Goal: Transaction & Acquisition: Purchase product/service

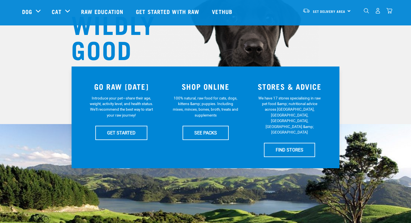
scroll to position [68, 0]
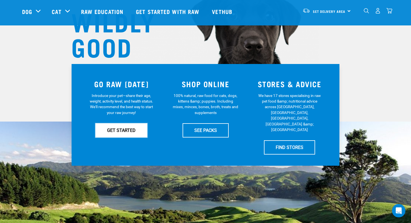
click at [135, 136] on link "GET STARTED" at bounding box center [121, 130] width 52 height 14
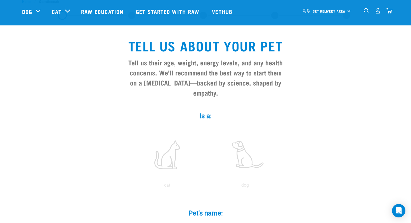
scroll to position [94, 0]
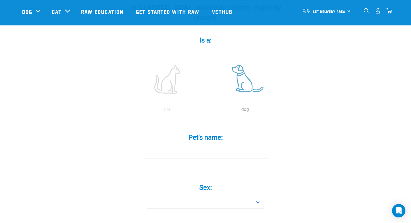
click at [246, 75] on label at bounding box center [244, 79] width 75 height 48
click at [206, 111] on input "radio" at bounding box center [206, 111] width 0 height 0
click at [211, 146] on input "Pet's name: *" at bounding box center [206, 152] width 126 height 13
type input "Kel"
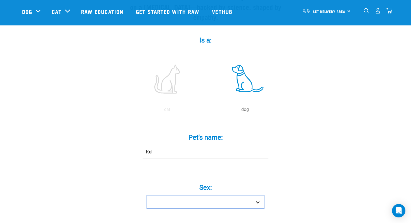
click at [237, 198] on select "Boy Girl" at bounding box center [205, 202] width 117 height 13
select select "boy"
click at [147, 196] on select "Boy Girl" at bounding box center [205, 202] width 117 height 13
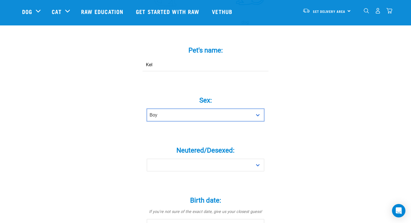
scroll to position [238, 0]
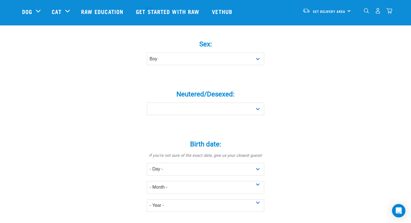
click at [250, 91] on div "Neutered/Desexed: * Yes No" at bounding box center [206, 98] width 168 height 33
click at [249, 103] on select "Yes No" at bounding box center [205, 109] width 117 height 13
select select "no"
click at [147, 103] on select "Yes No" at bounding box center [205, 109] width 117 height 13
click at [224, 163] on select "- Day - 1 2 3 4 5 6 7 8 9 10 11 12 13 14 15 16 17 18 19 20 21 22 23 24 25 26 27" at bounding box center [205, 169] width 117 height 13
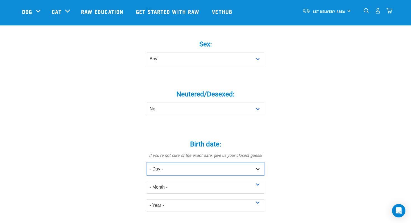
select select "21"
click at [147, 163] on select "- Day - 1 2 3 4 5 6 7 8 9 10 11 12 13 14 15 16 17 18 19 20 21 22 23 24 25 26 27" at bounding box center [205, 169] width 117 height 13
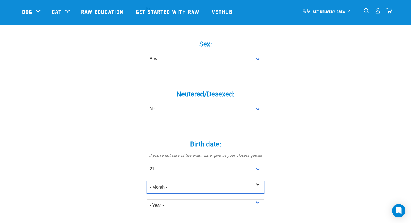
click at [219, 181] on select "- Month - January February March April May June July August September October N…" at bounding box center [205, 187] width 117 height 13
select select "November"
click at [147, 181] on select "- Month - January February March April May June July August September October N…" at bounding box center [205, 187] width 117 height 13
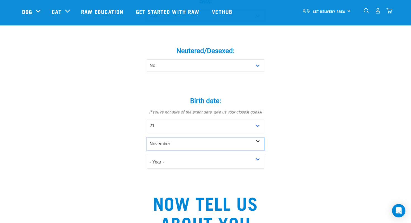
scroll to position [292, 0]
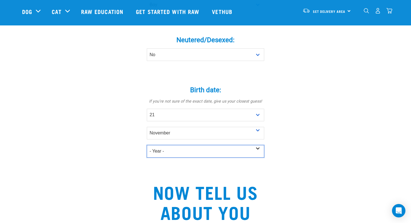
click at [238, 145] on select "- Year - 2025 2024 2023 2022 2021 2020 2019 2018 2017 2016 2015 2014 2013 2012" at bounding box center [205, 151] width 117 height 13
select select "2024"
click at [147, 145] on select "- Year - 2025 2024 2023 2022 2021 2020 2019 2018 2017 2016 2015 2014 2013 2012" at bounding box center [205, 151] width 117 height 13
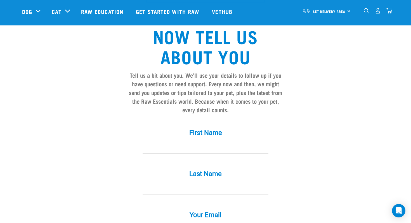
scroll to position [449, 0]
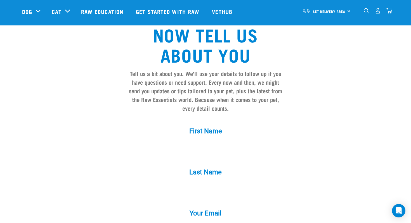
click at [241, 139] on input "First Name *" at bounding box center [206, 145] width 126 height 13
type input "Ali"
click at [281, 137] on div "First Name * Ali" at bounding box center [206, 135] width 168 height 33
click at [217, 181] on input "Last Name *" at bounding box center [206, 187] width 126 height 13
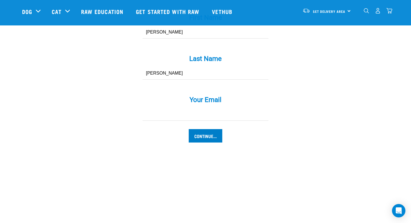
scroll to position [564, 0]
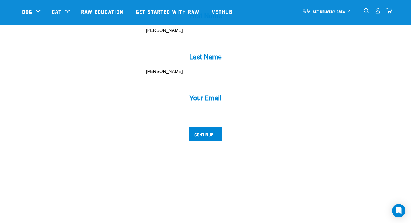
type input "Chambers"
click at [207, 106] on input "Your Email *" at bounding box center [206, 112] width 126 height 13
type input "[EMAIL_ADDRESS][DOMAIN_NAME]"
click at [213, 127] on input "Continue..." at bounding box center [206, 133] width 34 height 13
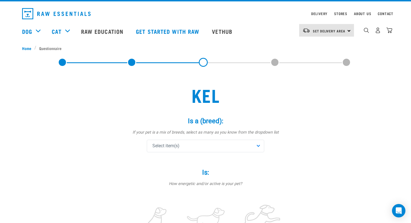
scroll to position [20, 0]
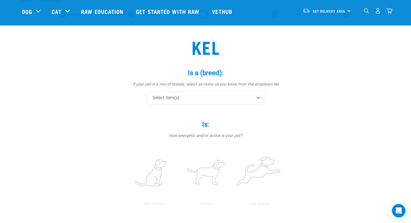
click at [250, 98] on div "Select item(s)" at bounding box center [205, 98] width 117 height 13
click at [228, 112] on input "text" at bounding box center [205, 113] width 115 height 13
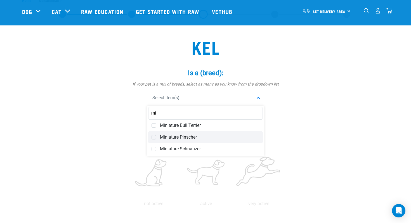
type input "m"
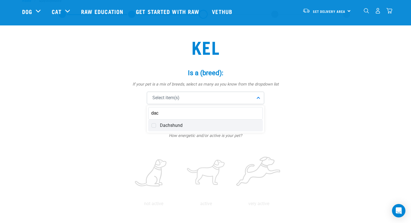
type input "dac"
click at [184, 128] on div "Dachshund" at bounding box center [205, 126] width 115 height 12
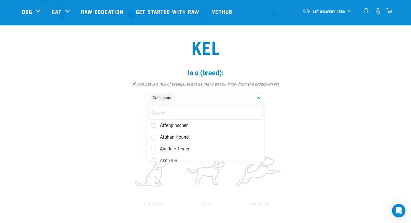
click at [284, 107] on div "Is a (breed): * If your pet is a mix of breeds, select as many as you know from…" at bounding box center [206, 86] width 168 height 51
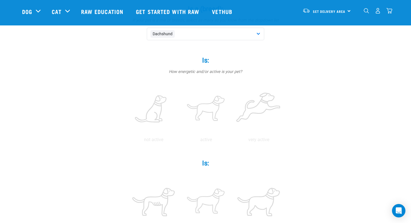
scroll to position [85, 0]
click at [262, 107] on label at bounding box center [258, 108] width 50 height 48
click at [232, 140] on input "radio" at bounding box center [232, 140] width 0 height 0
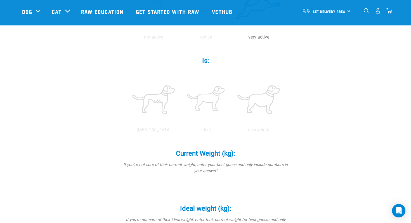
scroll to position [186, 0]
click at [210, 102] on label at bounding box center [206, 99] width 50 height 48
click at [180, 131] on input "radio" at bounding box center [180, 131] width 0 height 0
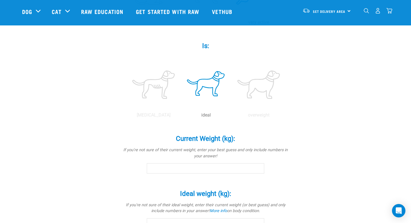
scroll to position [202, 0]
click at [213, 169] on input "Current Weight (kg): *" at bounding box center [205, 167] width 117 height 10
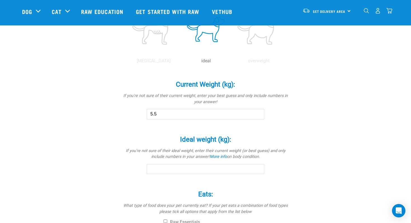
scroll to position [255, 0]
type input "5.5"
click at [198, 165] on input "Ideal weight (kg): *" at bounding box center [205, 169] width 117 height 10
drag, startPoint x: 164, startPoint y: 169, endPoint x: 154, endPoint y: 169, distance: 10.1
click at [154, 169] on input "Ideal weight (kg): *" at bounding box center [205, 169] width 117 height 10
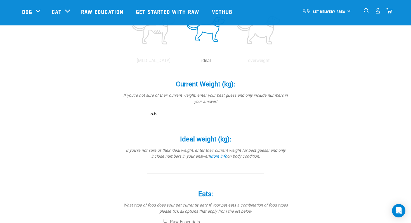
click at [163, 170] on input "Ideal weight (kg): *" at bounding box center [205, 169] width 117 height 10
drag, startPoint x: 166, startPoint y: 169, endPoint x: 147, endPoint y: 169, distance: 18.4
click at [147, 169] on input "Ideal weight (kg): *" at bounding box center [205, 169] width 117 height 10
type input "5"
click at [324, 121] on div "Kel Is a (breed): * If your pet is a mix of breeds, select as many as you know …" at bounding box center [205, 48] width 367 height 516
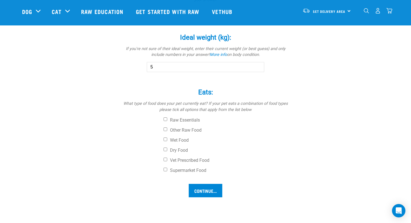
scroll to position [358, 0]
click at [182, 139] on label "Wet Food" at bounding box center [226, 140] width 126 height 6
click at [167, 139] on input "Wet Food" at bounding box center [165, 139] width 4 height 4
checkbox input "true"
click at [180, 147] on label "Dry Food" at bounding box center [226, 150] width 126 height 6
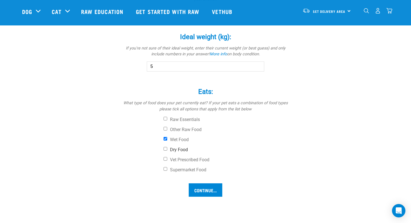
click at [167, 147] on input "Dry Food" at bounding box center [165, 149] width 4 height 4
checkbox input "true"
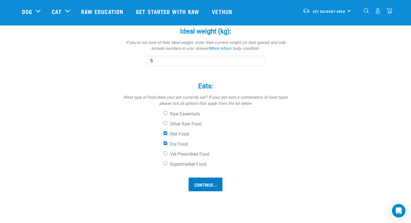
click at [212, 185] on input "Continue..." at bounding box center [206, 184] width 34 height 13
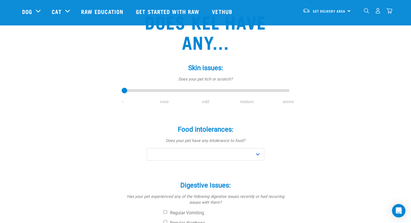
scroll to position [46, 0]
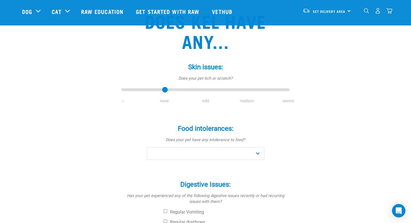
click at [164, 91] on input "range" at bounding box center [206, 90] width 168 height 8
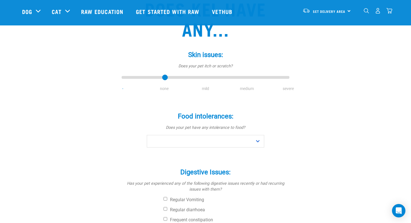
scroll to position [42, 0]
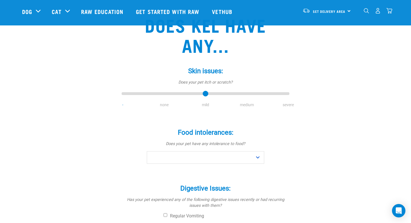
click at [205, 94] on input "range" at bounding box center [206, 94] width 168 height 8
type input "1"
click at [166, 93] on input "range" at bounding box center [206, 94] width 168 height 8
click at [191, 155] on select "No Yes" at bounding box center [205, 157] width 117 height 13
select select "no"
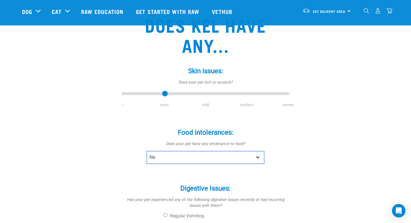
click at [147, 151] on select "No Yes" at bounding box center [205, 157] width 117 height 13
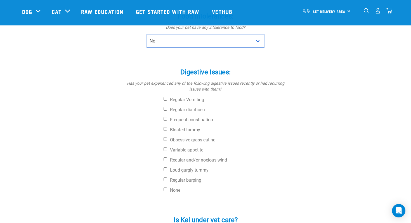
scroll to position [158, 0]
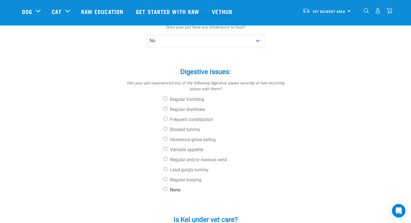
click at [166, 191] on input "None" at bounding box center [165, 189] width 4 height 4
checkbox input "true"
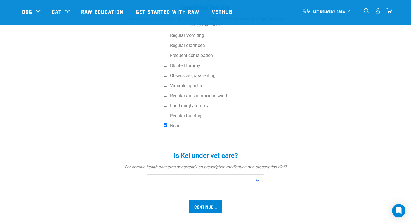
scroll to position [232, 0]
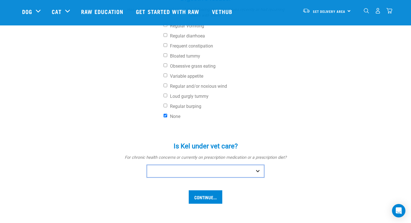
click at [245, 173] on select "No Yes" at bounding box center [205, 171] width 117 height 13
select select "no"
click at [147, 165] on select "No Yes" at bounding box center [205, 171] width 117 height 13
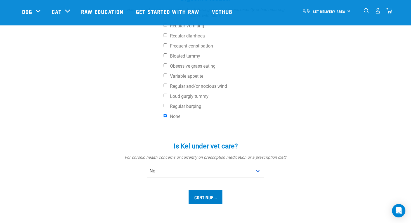
click at [210, 198] on input "Continue..." at bounding box center [206, 196] width 34 height 13
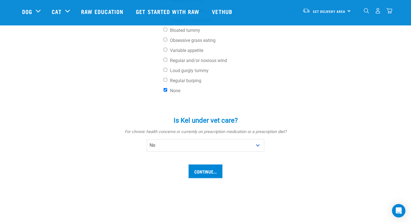
scroll to position [260, 0]
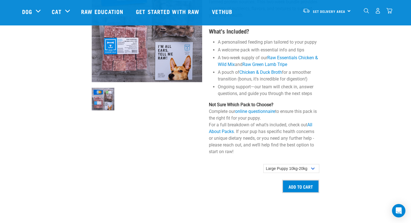
scroll to position [384, 0]
click at [297, 162] on div "Simplify your puppy’s transition to Raw Essentials! Our Get Started Puppy Pack …" at bounding box center [263, 82] width 117 height 228
click at [297, 167] on select "Small Puppy up to 5kg Medium Puppy 5kg-10kg Large Puppy 10kg-20kg" at bounding box center [291, 168] width 56 height 9
select select "19643"
click at [263, 164] on select "Small Puppy up to 5kg Medium Puppy 5kg-10kg Large Puppy 10kg-20kg" at bounding box center [291, 168] width 56 height 9
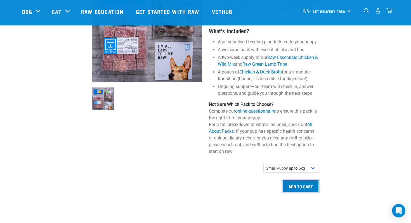
click at [308, 186] on input "Add to cart" at bounding box center [300, 185] width 37 height 13
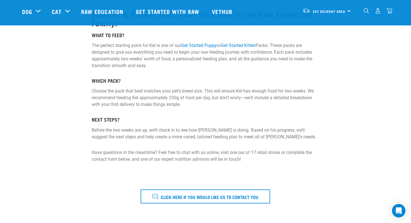
scroll to position [0, 0]
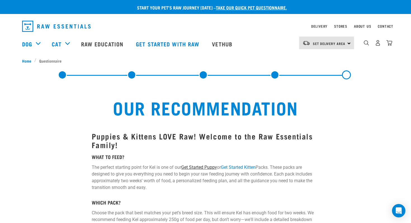
click at [205, 167] on link "Get Started Puppy" at bounding box center [199, 167] width 36 height 5
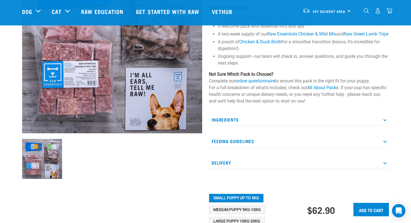
scroll to position [89, 0]
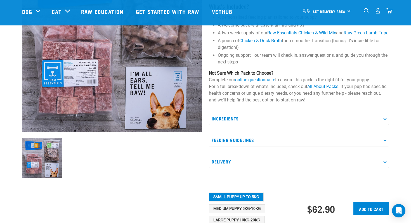
click at [261, 123] on p "Ingredients" at bounding box center [299, 118] width 180 height 13
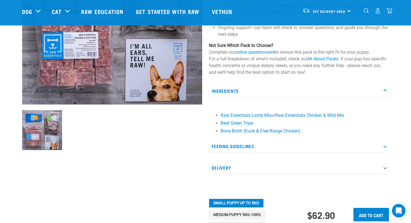
scroll to position [121, 0]
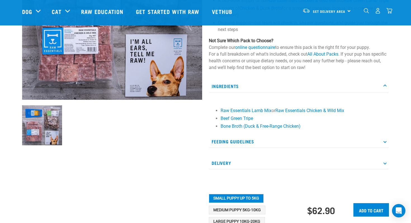
click at [261, 148] on p "Feeding Guidelines" at bounding box center [299, 141] width 180 height 13
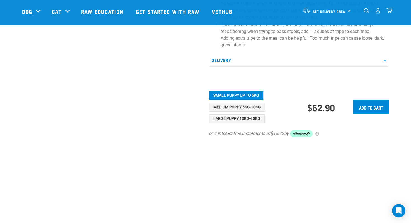
scroll to position [373, 0]
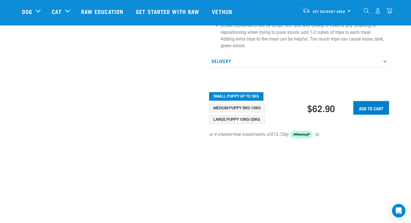
click at [371, 115] on input "Add to cart" at bounding box center [370, 107] width 35 height 13
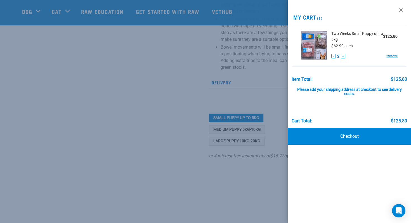
scroll to position [350, 0]
click at [333, 57] on button "-" at bounding box center [333, 56] width 4 height 4
click at [344, 137] on link "Checkout" at bounding box center [349, 136] width 123 height 17
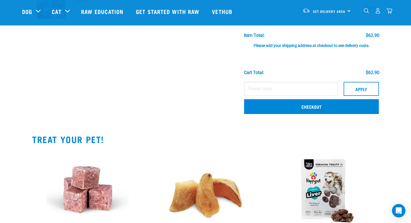
scroll to position [40, 0]
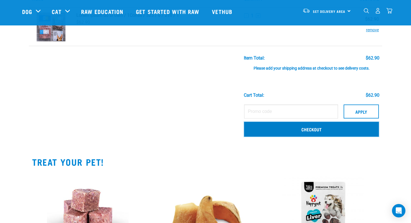
click at [322, 132] on link "Checkout" at bounding box center [311, 129] width 135 height 15
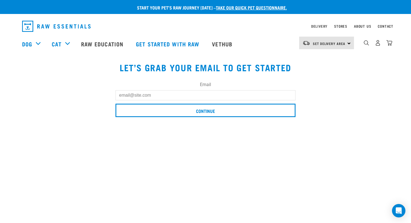
click at [256, 95] on input "Email" at bounding box center [205, 95] width 180 height 10
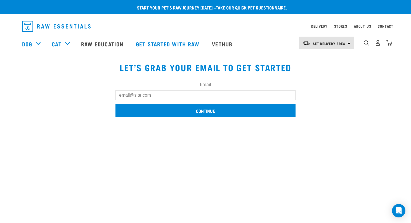
type input "[EMAIL_ADDRESS][DOMAIN_NAME]"
click at [216, 111] on input "Continue" at bounding box center [205, 110] width 180 height 13
click at [237, 109] on input "Continue" at bounding box center [205, 110] width 180 height 13
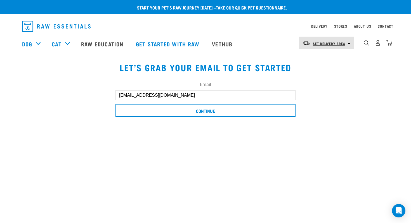
click at [343, 43] on span "Set Delivery Area" at bounding box center [329, 43] width 32 height 2
click at [326, 55] on link "[GEOGRAPHIC_DATA]" at bounding box center [326, 59] width 54 height 12
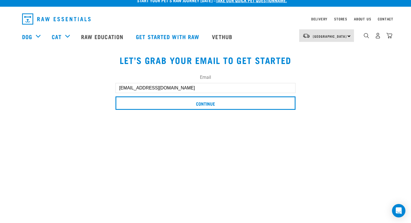
scroll to position [8, 0]
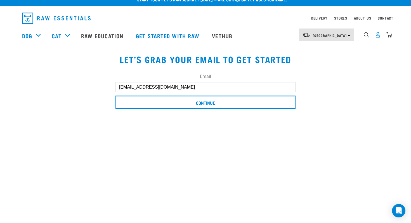
click at [380, 37] on img "dropdown navigation" at bounding box center [378, 35] width 6 height 6
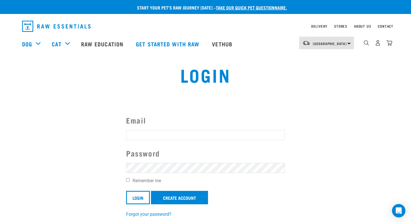
click at [240, 134] on input "Email" at bounding box center [205, 135] width 159 height 10
type input "[EMAIL_ADDRESS][DOMAIN_NAME]"
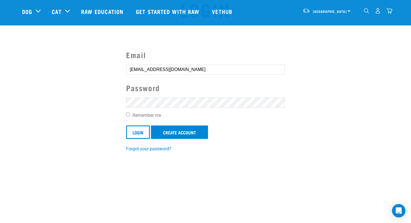
scroll to position [24, 0]
click at [129, 117] on label "Remember me" at bounding box center [205, 116] width 159 height 7
click at [129, 117] on input "Remember me" at bounding box center [128, 115] width 4 height 4
checkbox input "true"
click at [170, 135] on link "Create Account" at bounding box center [179, 132] width 57 height 13
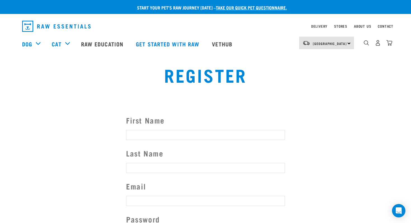
click at [170, 135] on input "First Name" at bounding box center [205, 135] width 159 height 10
type input "[PERSON_NAME]"
type input "aliandgeorgegrainger@gmail.com"
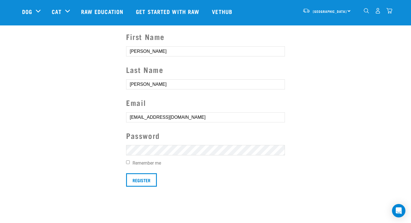
scroll to position [60, 0]
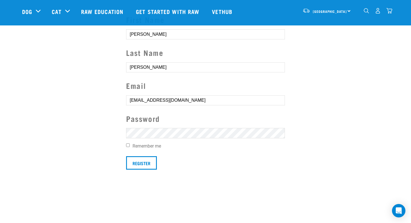
click at [172, 127] on form "First Name Ali Last Name Chambers Email aliandgeorgegrainger@gmail.com Password…" at bounding box center [205, 92] width 159 height 156
click at [141, 161] on input "Register" at bounding box center [141, 162] width 31 height 13
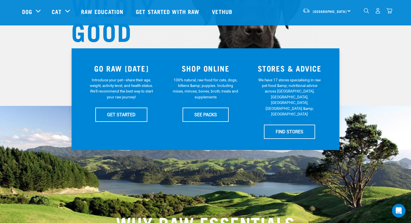
scroll to position [7, 0]
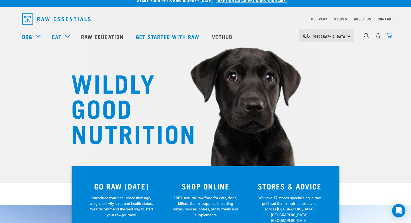
click at [392, 37] on img "dropdown navigation" at bounding box center [389, 36] width 6 height 6
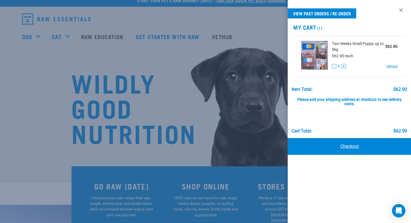
click at [347, 144] on link "Checkout" at bounding box center [349, 146] width 123 height 17
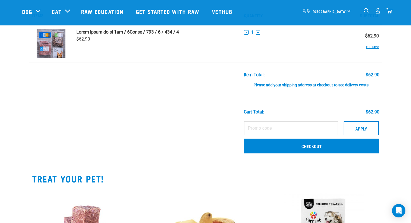
scroll to position [22, 0]
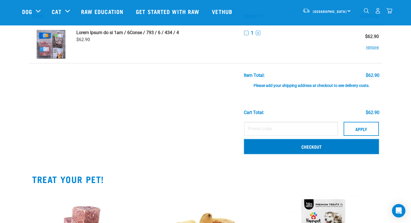
click at [327, 150] on link "Checkout" at bounding box center [311, 146] width 135 height 15
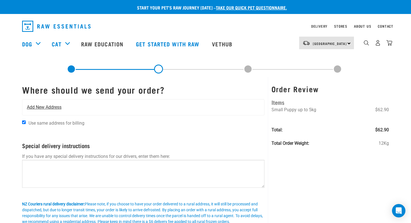
click at [51, 106] on span "Add New Address" at bounding box center [44, 107] width 35 height 7
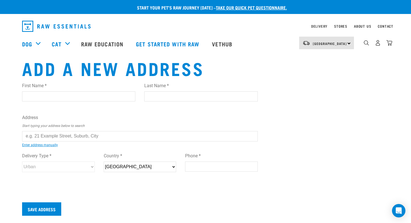
click at [52, 95] on input "First Name *" at bounding box center [78, 96] width 113 height 10
type input "Ali"
type input "Chambers"
type input "118 Donald Street"
type input "Karori"
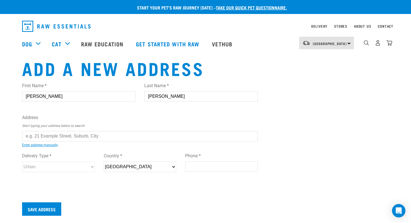
type input "6012"
type input "02108088334"
click at [63, 134] on input "text" at bounding box center [140, 136] width 236 height 10
click at [66, 147] on div "First Name * Ali Last Name * Chambers Address Start typing your address below t…" at bounding box center [140, 132] width 236 height 109
type input "118 Donald Street, Karori, Wellington 6012"
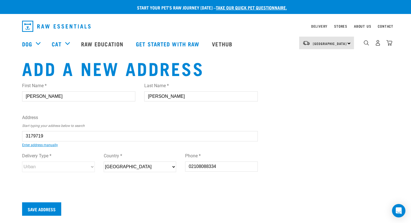
type input "Karori"
type input "Wellington"
select select "WGN"
select select "Urban"
type input "118 Donald Street, Karori, Wellington 6012"
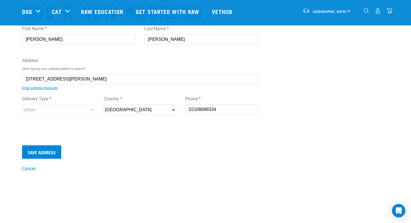
scroll to position [18, 0]
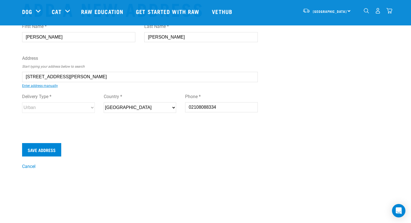
click at [78, 141] on form "First Name * Ali Last Name * Chambers Address Start typing your address below t…" at bounding box center [140, 88] width 236 height 138
click at [46, 151] on input "Save Address" at bounding box center [41, 149] width 39 height 13
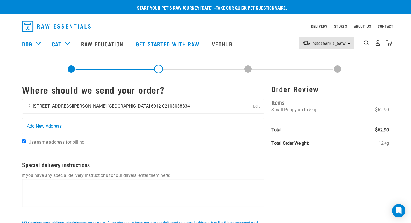
click at [162, 108] on li "02108088334" at bounding box center [176, 105] width 28 height 5
click at [29, 105] on input "radio" at bounding box center [29, 106] width 4 height 4
radio input "true"
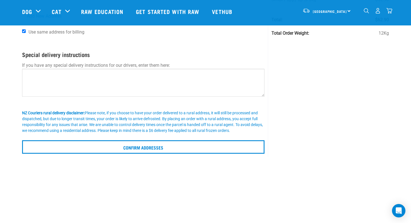
scroll to position [69, 0]
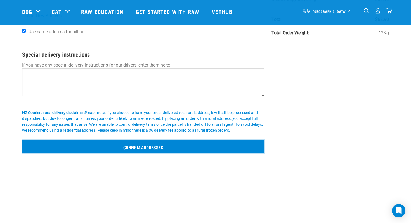
click at [169, 148] on input "Confirm addresses" at bounding box center [143, 146] width 242 height 13
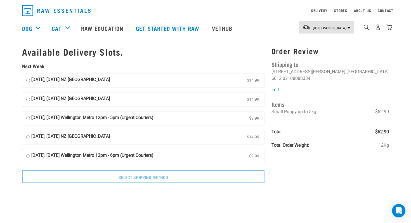
scroll to position [11, 0]
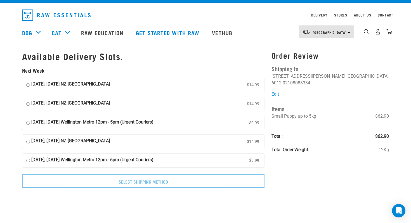
click at [28, 84] on input "[DATE], [DATE] NZ [GEOGRAPHIC_DATA] $14.99" at bounding box center [28, 85] width 4 height 8
radio input "true"
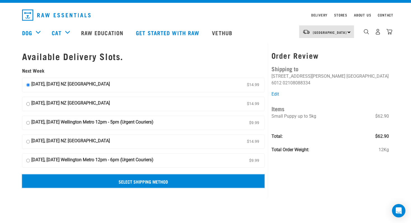
click at [136, 184] on input "Select Shipping Method" at bounding box center [143, 180] width 242 height 13
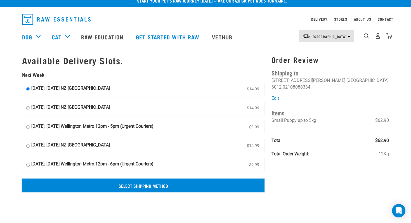
scroll to position [7, 0]
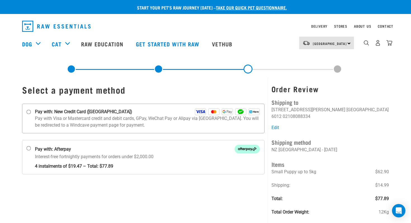
click at [29, 112] on input "Pay with: New Credit Card ([GEOGRAPHIC_DATA])" at bounding box center [29, 112] width 4 height 4
radio input "true"
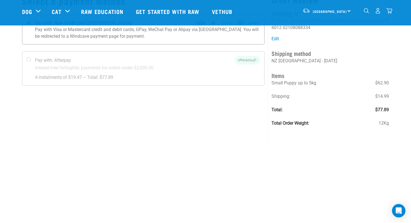
scroll to position [49, 0]
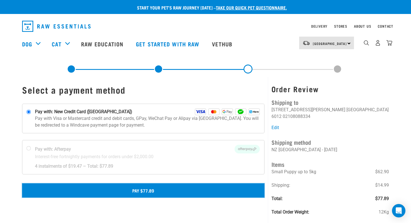
click at [165, 191] on button "Pay $77.89" at bounding box center [143, 190] width 242 height 14
click at [241, 189] on button "Pay $77.89" at bounding box center [143, 190] width 242 height 14
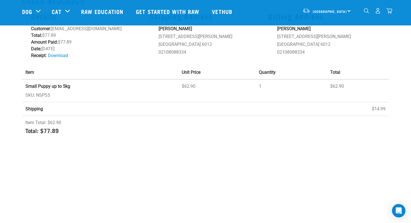
scroll to position [4, 0]
